Goal: Task Accomplishment & Management: Manage account settings

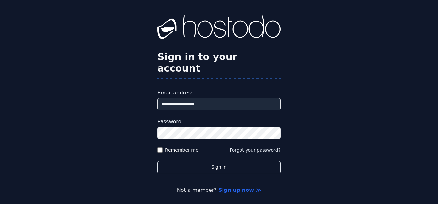
click at [157, 161] on button "Sign in" at bounding box center [218, 167] width 123 height 13
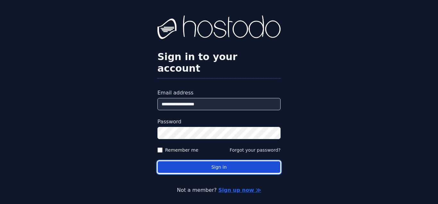
click at [202, 161] on button "Sign in" at bounding box center [218, 167] width 123 height 13
